Goal: Transaction & Acquisition: Register for event/course

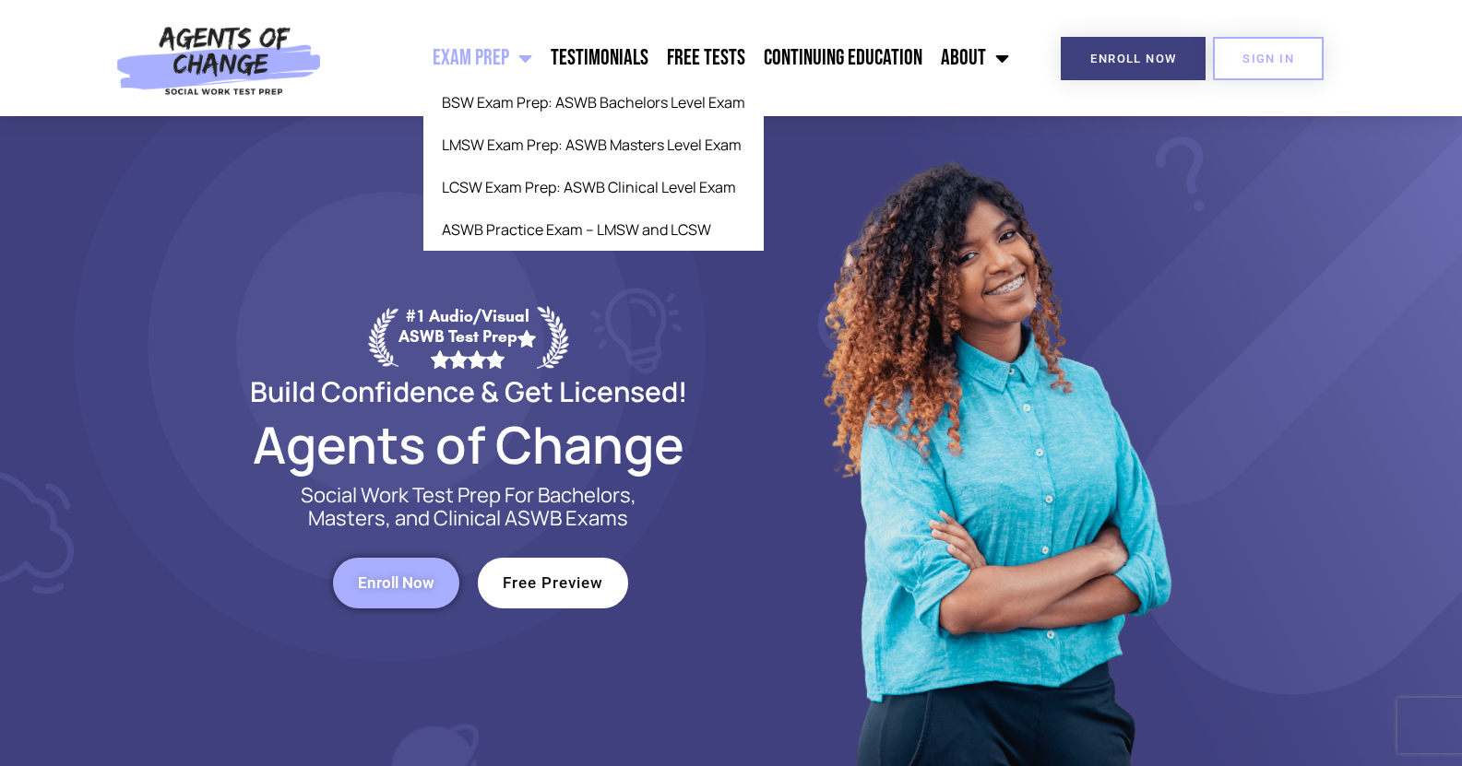
click at [485, 65] on link "Exam Prep" at bounding box center [482, 58] width 118 height 46
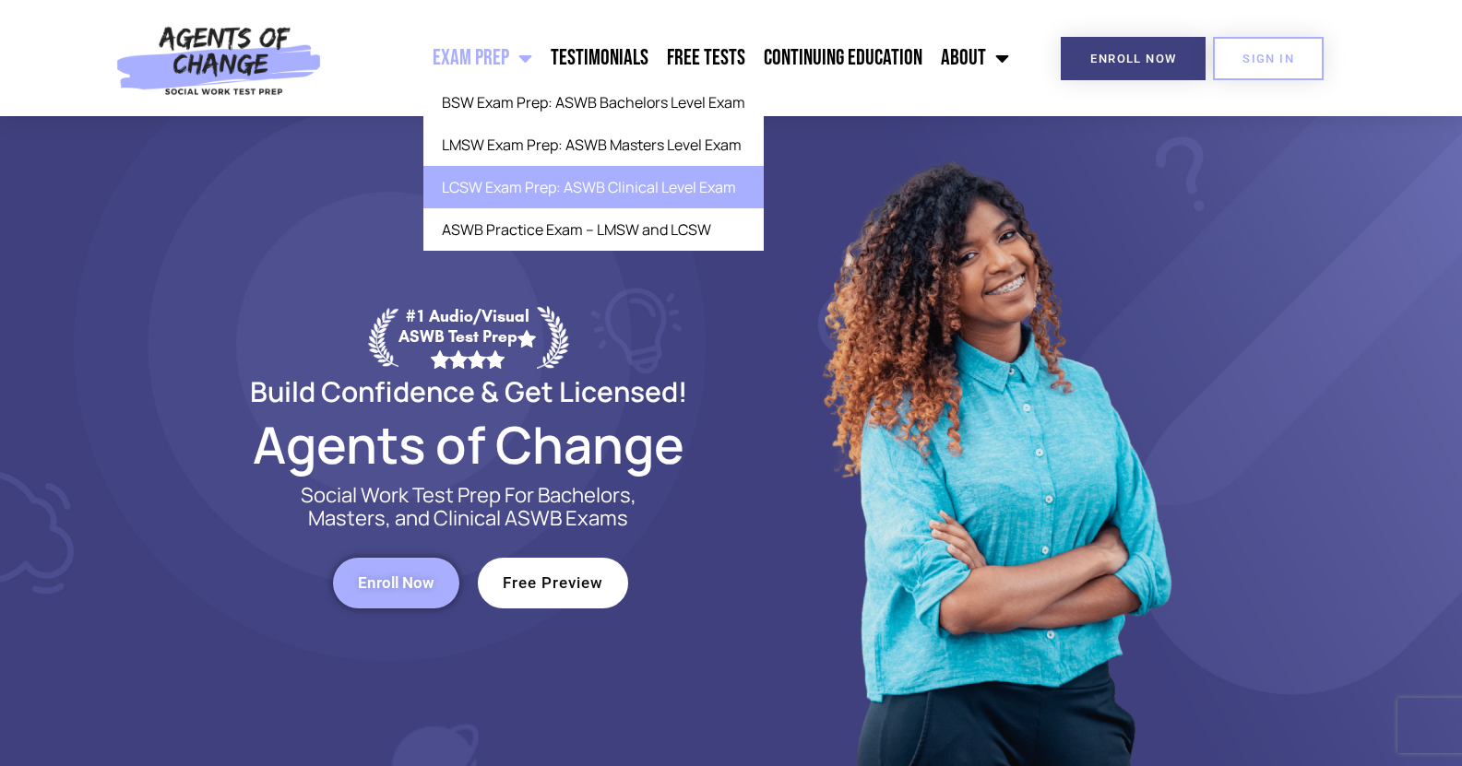
click at [538, 190] on link "LCSW Exam Prep: ASWB Clinical Level Exam" at bounding box center [593, 187] width 340 height 42
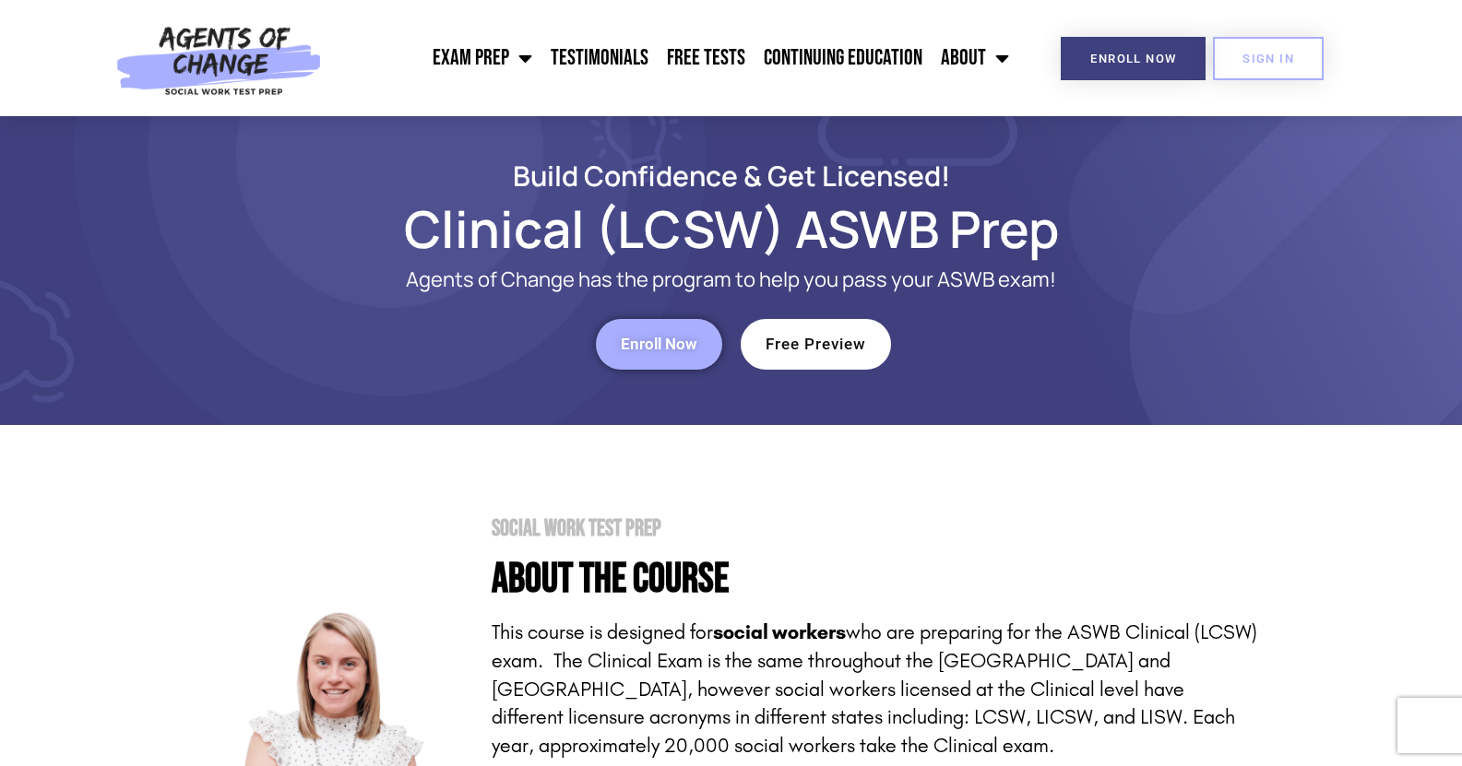
click at [315, 456] on section "Social Work Test Prep About the Course This course is designed for social worke…" at bounding box center [731, 769] width 1462 height 688
click at [239, 335] on div "Enroll Now" at bounding box center [468, 344] width 507 height 51
